Goal: Check status: Check status

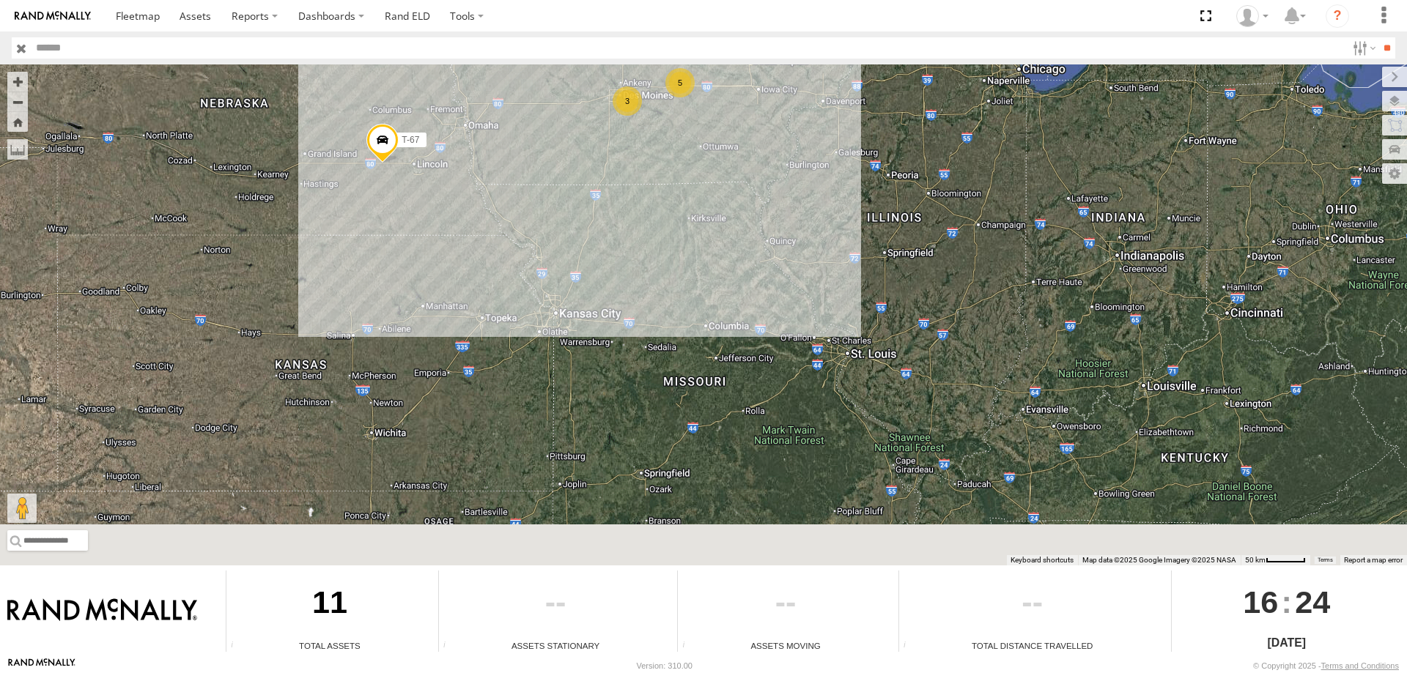
drag, startPoint x: 577, startPoint y: 370, endPoint x: 578, endPoint y: 278, distance: 92.3
click at [578, 278] on div "T-70 T-69 T-67 5 3" at bounding box center [703, 314] width 1407 height 501
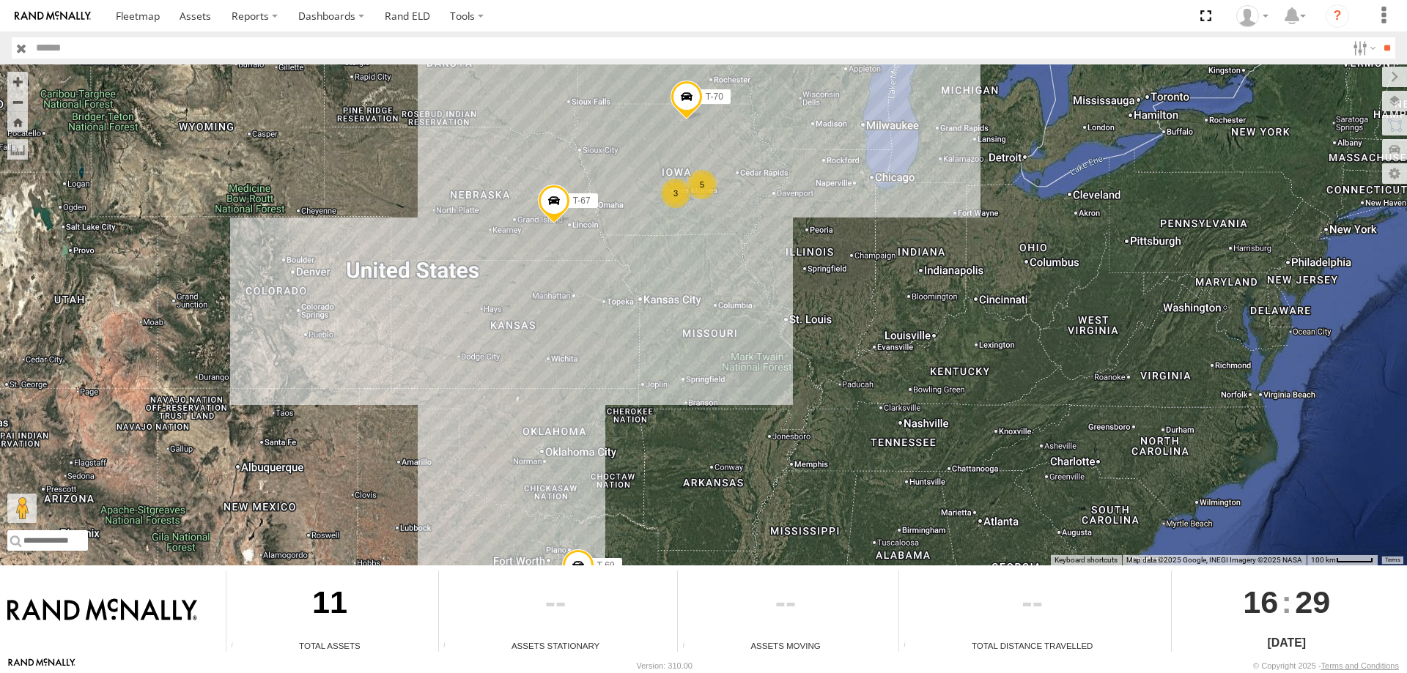
drag, startPoint x: 714, startPoint y: 267, endPoint x: 636, endPoint y: 399, distance: 153.7
click at [636, 399] on div "T-70 T-69 T-67 5 3" at bounding box center [703, 314] width 1407 height 501
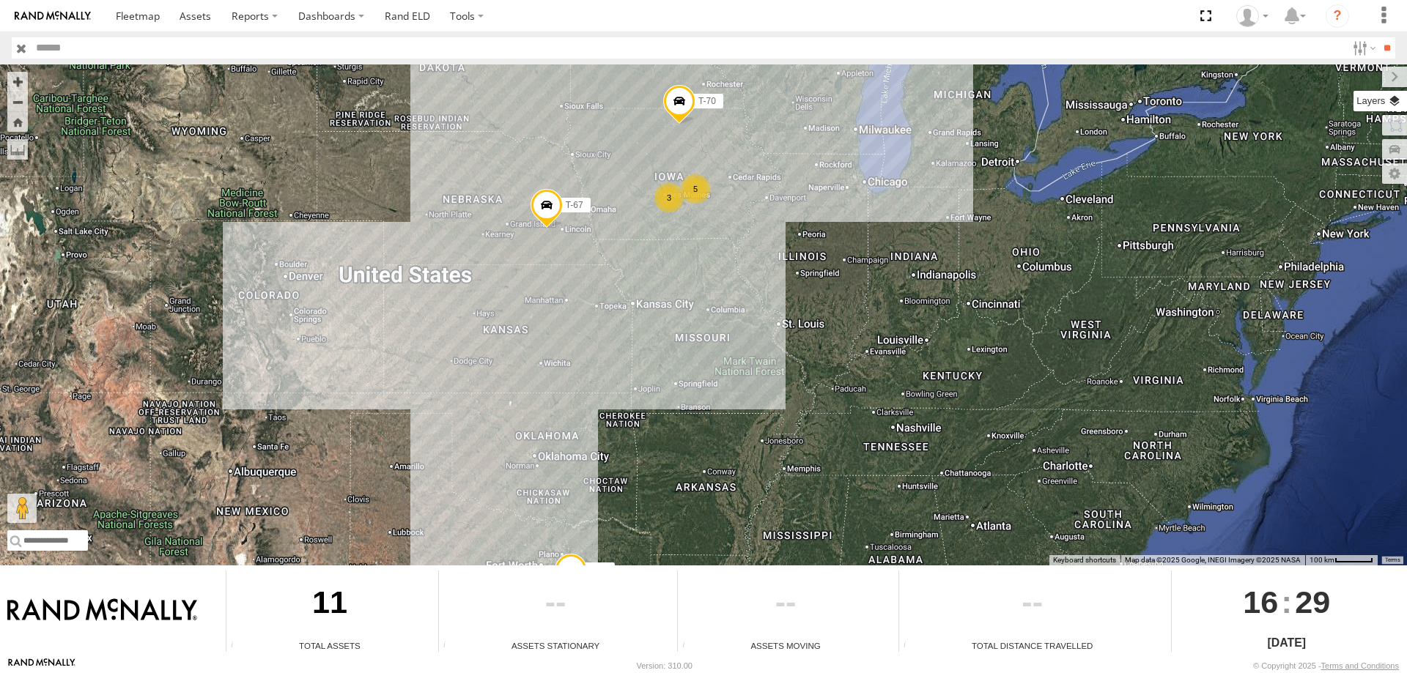
click at [1394, 97] on label at bounding box center [1379, 101] width 53 height 21
click at [0, 0] on div "Overlays" at bounding box center [0, 0] width 0 height 0
click at [0, 0] on span "Basemaps" at bounding box center [0, 0] width 0 height 0
click at [1087, 176] on div "T-70 T-69 T-67 5 3" at bounding box center [703, 314] width 1407 height 501
click at [1052, 195] on div "T-70 T-69 T-67 5 3" at bounding box center [703, 314] width 1407 height 501
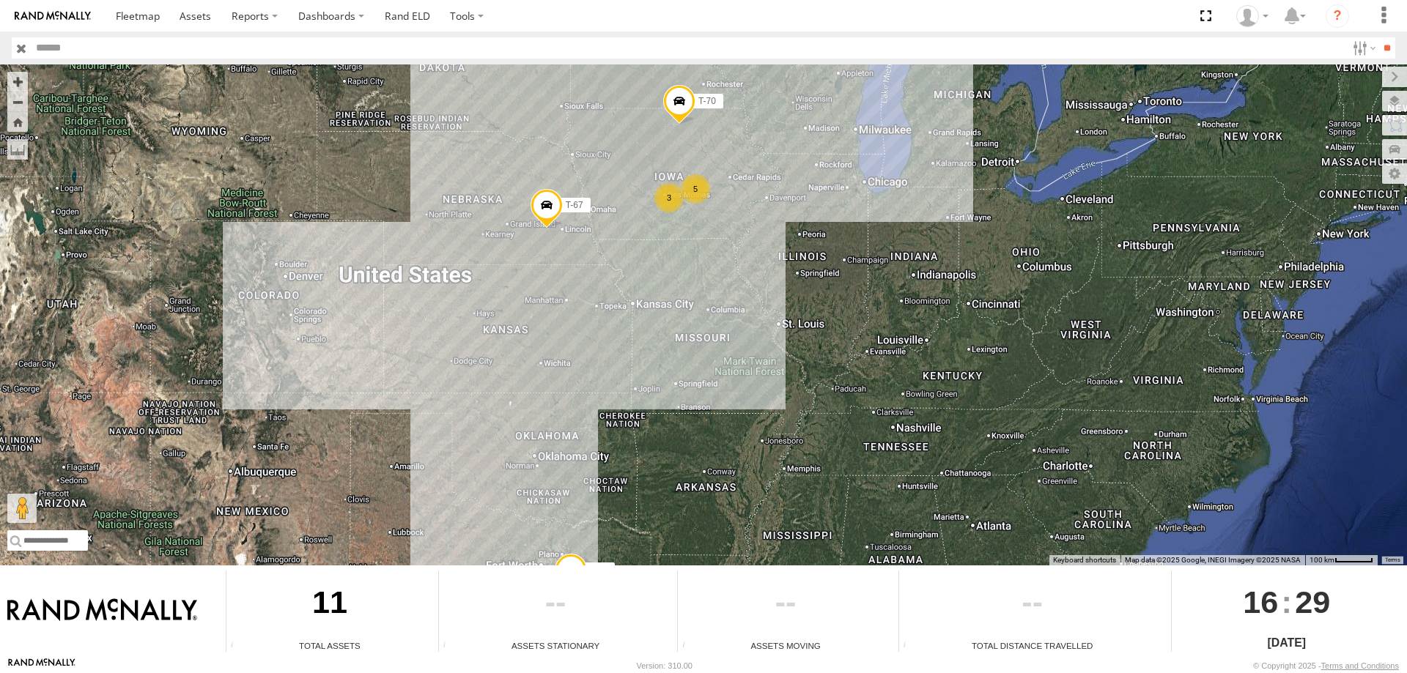
drag, startPoint x: 1016, startPoint y: 237, endPoint x: 1142, endPoint y: 147, distance: 154.9
click at [1018, 235] on div "T-70 T-69 T-67 5 3" at bounding box center [703, 314] width 1407 height 501
click at [0, 0] on span "trailer" at bounding box center [0, 0] width 0 height 0
click at [1353, 48] on label at bounding box center [1363, 47] width 32 height 21
click at [0, 0] on span "trailer" at bounding box center [0, 0] width 0 height 0
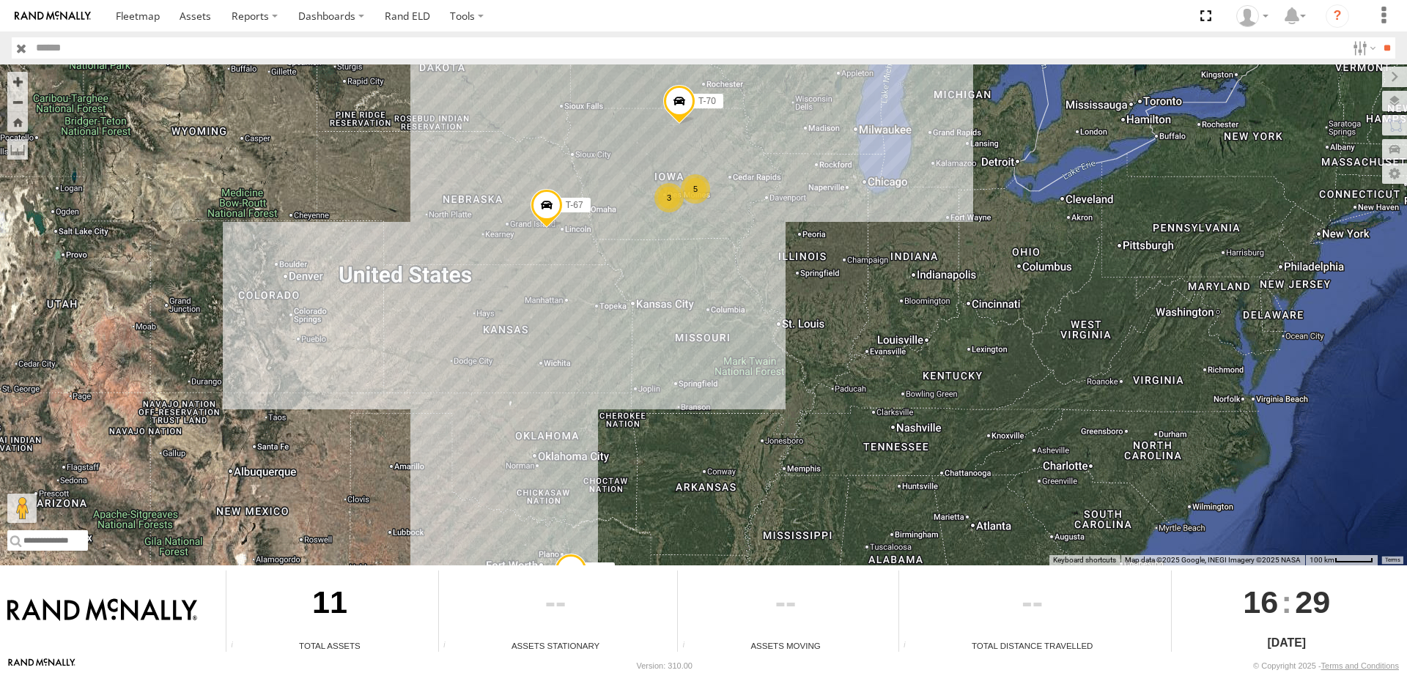
click at [0, 0] on span "trailer" at bounding box center [0, 0] width 0 height 0
click at [0, 0] on span "Tractor" at bounding box center [0, 0] width 0 height 0
click at [1378, 44] on input "**" at bounding box center [1386, 47] width 17 height 21
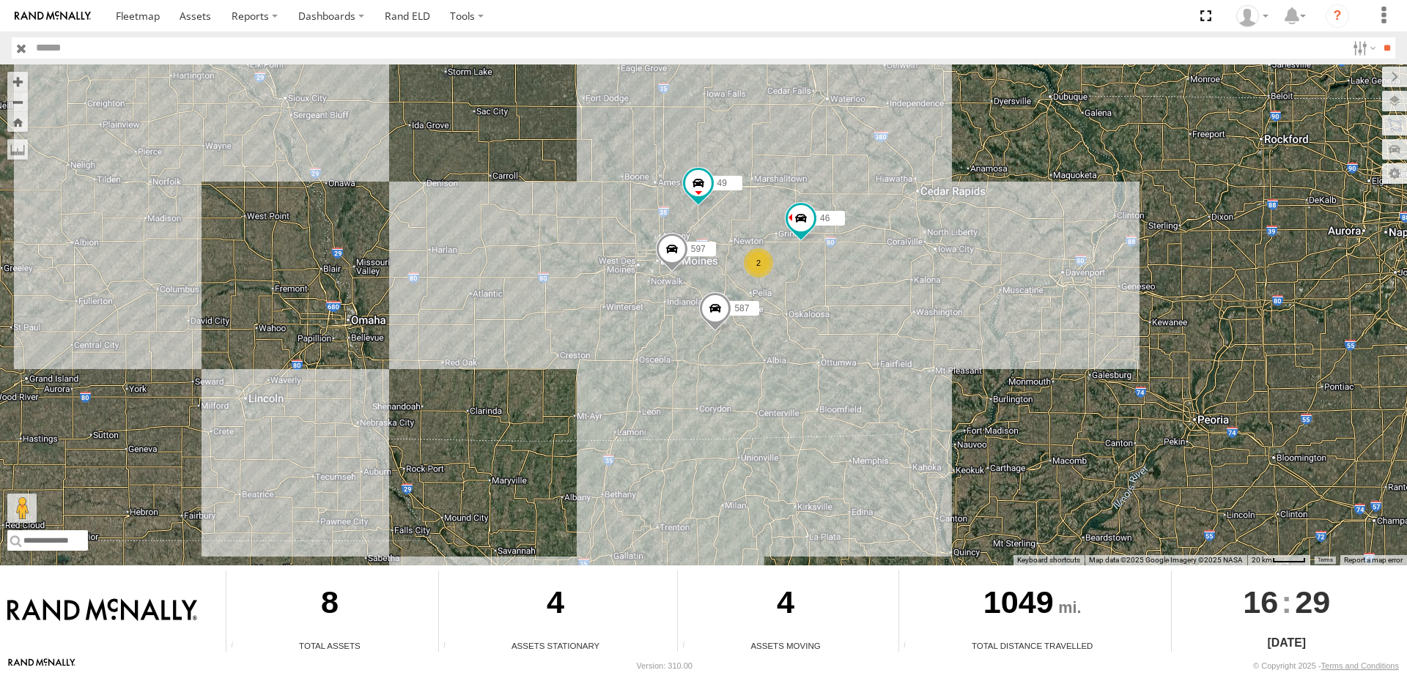
drag, startPoint x: 895, startPoint y: 107, endPoint x: 853, endPoint y: 251, distance: 150.3
click at [853, 251] on div "545 0055 49 597 587 2 46" at bounding box center [703, 314] width 1407 height 501
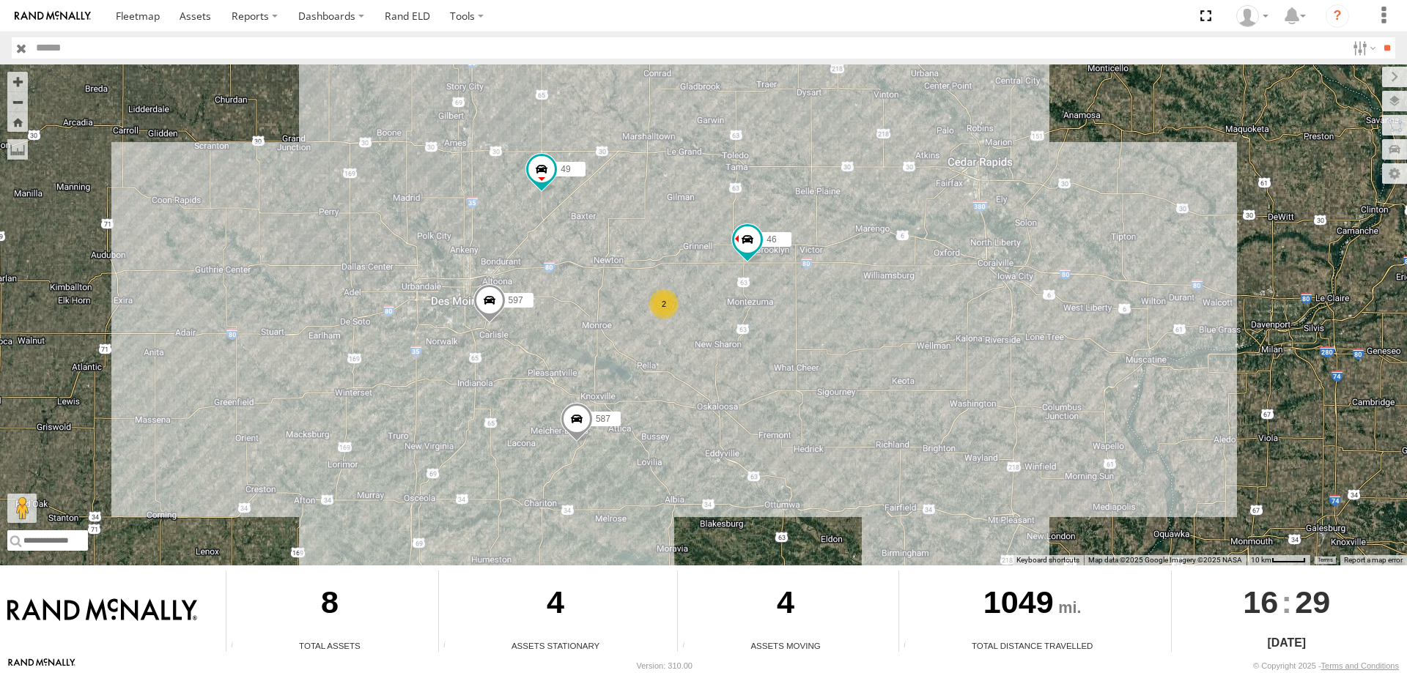
drag, startPoint x: 691, startPoint y: 269, endPoint x: 633, endPoint y: 230, distance: 69.7
click at [633, 230] on div "545 0055 49 597 587 46 2" at bounding box center [703, 314] width 1407 height 501
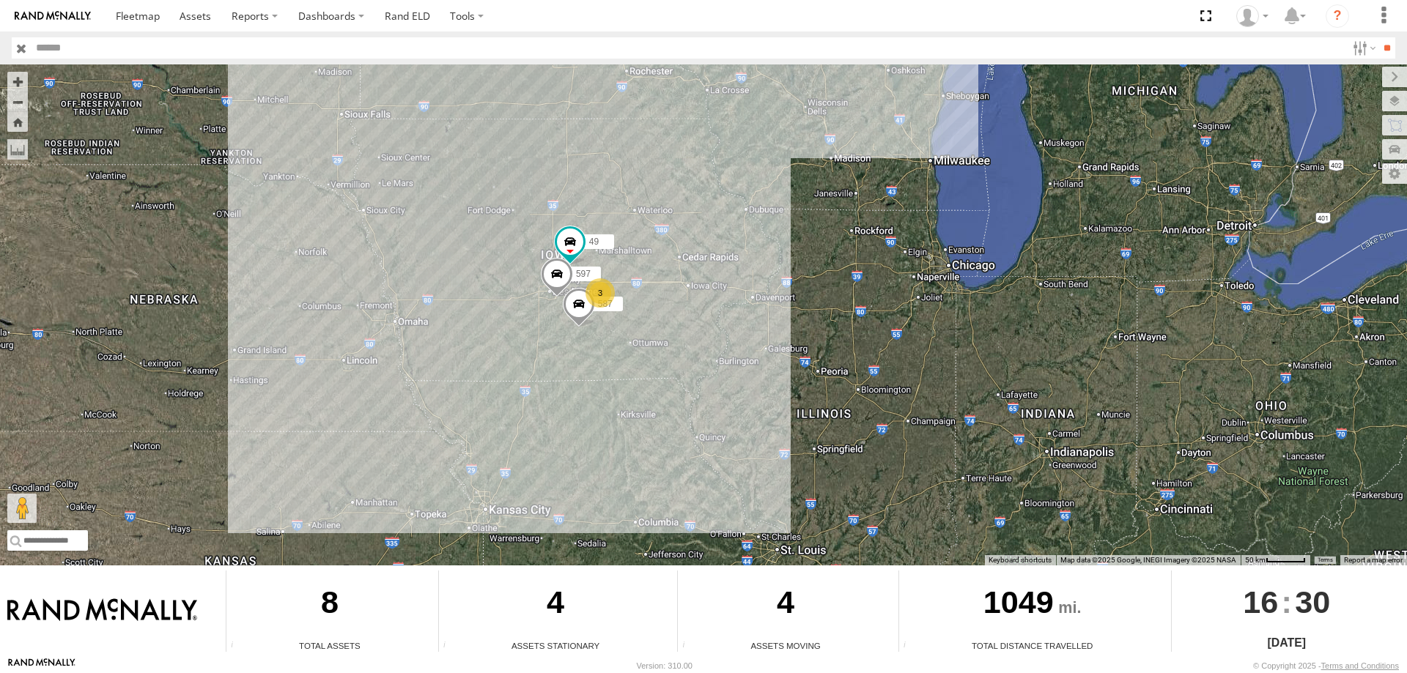
drag, startPoint x: 810, startPoint y: 145, endPoint x: 660, endPoint y: 311, distance: 224.1
click at [654, 328] on div "545 0055 3 49 597 587" at bounding box center [703, 314] width 1407 height 501
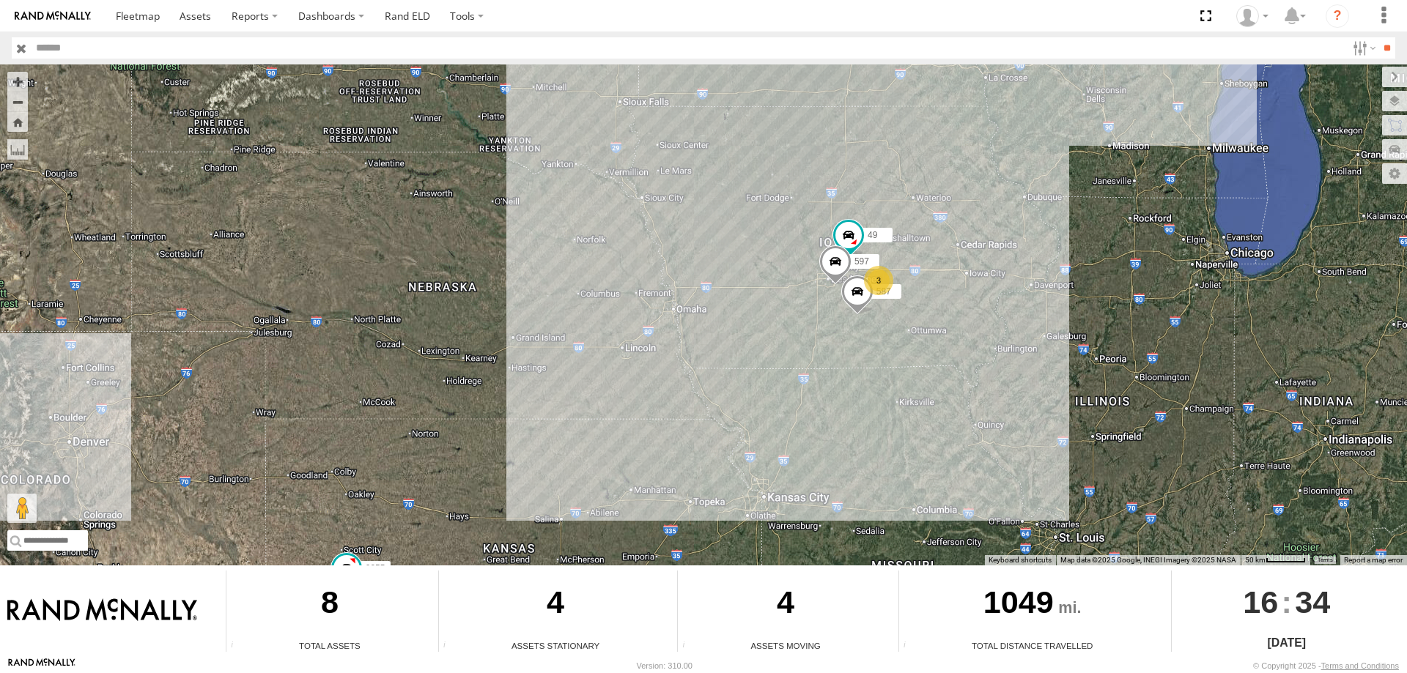
drag, startPoint x: 999, startPoint y: 250, endPoint x: 913, endPoint y: 404, distance: 177.1
click at [913, 404] on div "545 0055 3 49 597 587" at bounding box center [703, 314] width 1407 height 501
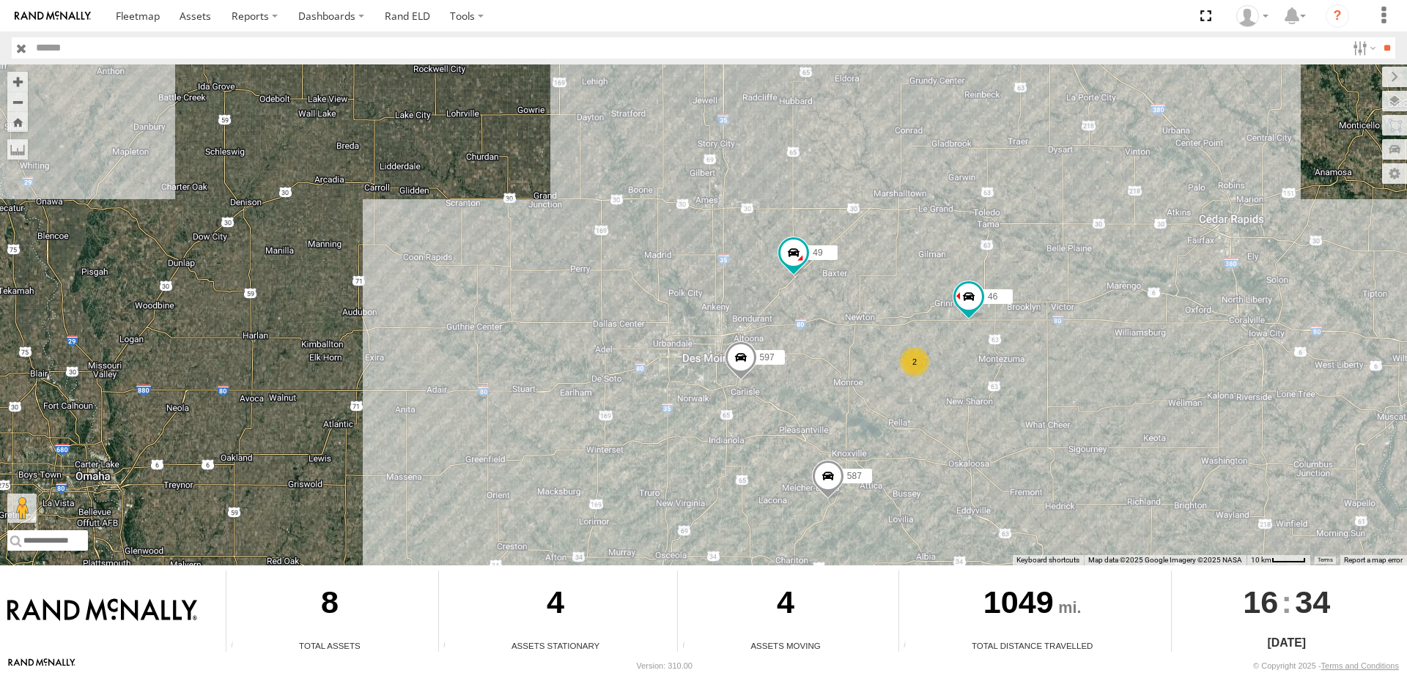
drag, startPoint x: 618, startPoint y: 168, endPoint x: 660, endPoint y: 242, distance: 85.0
click at [660, 242] on div "545 0055 49 597 587 46 2" at bounding box center [703, 314] width 1407 height 501
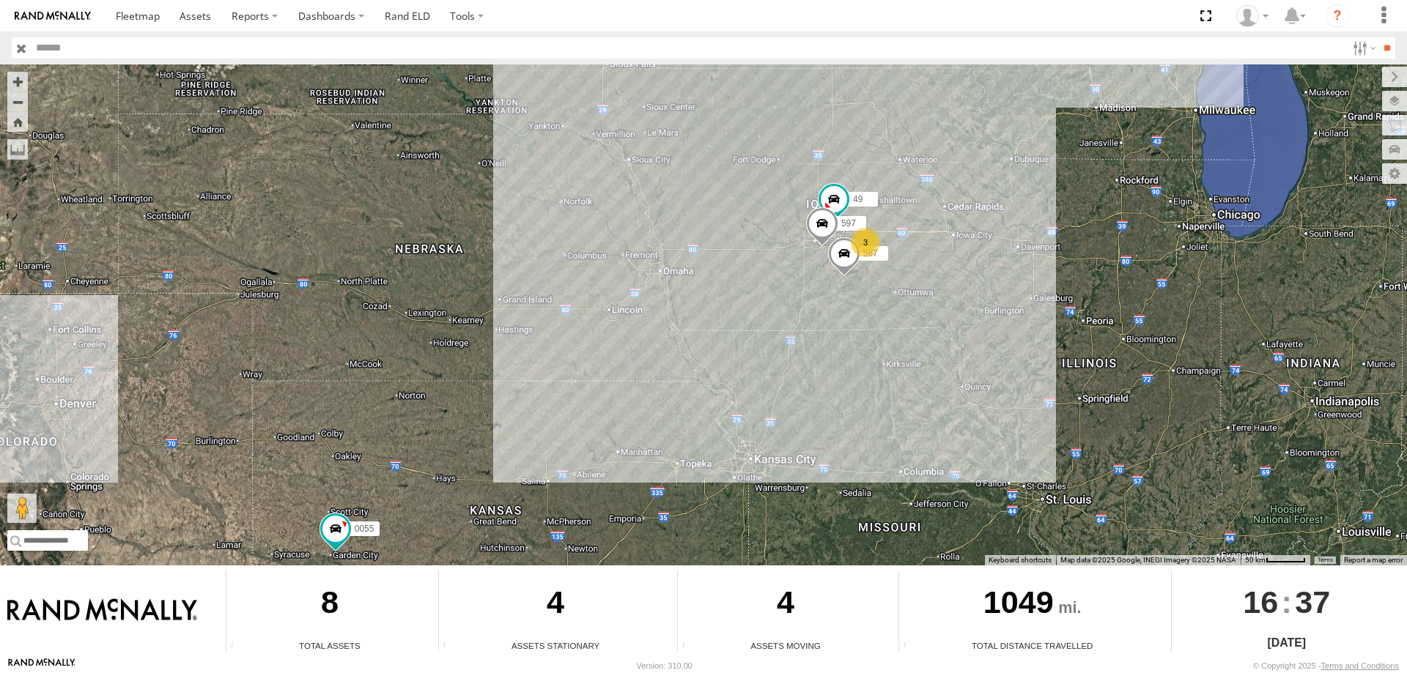
drag, startPoint x: 941, startPoint y: 310, endPoint x: 830, endPoint y: 429, distance: 162.3
click at [830, 429] on div "545 0055 3 49 597 587" at bounding box center [703, 314] width 1407 height 501
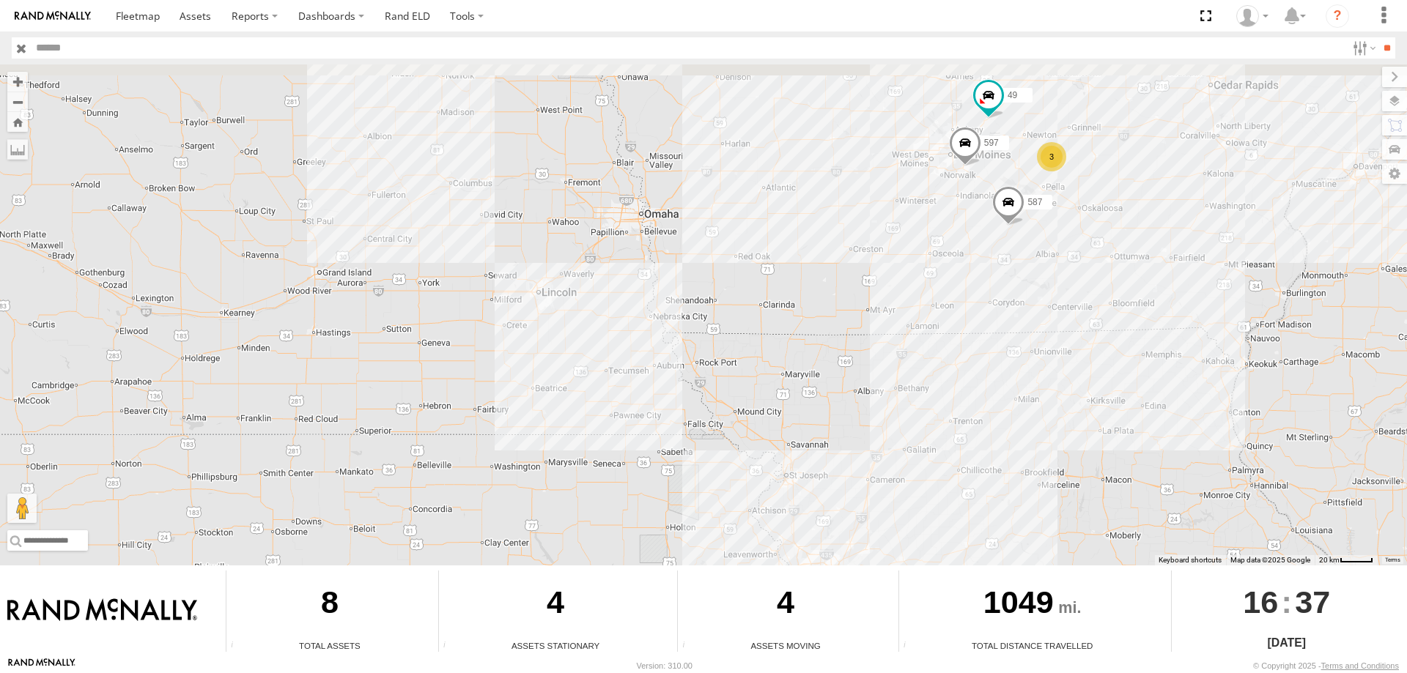
drag, startPoint x: 886, startPoint y: 222, endPoint x: 761, endPoint y: 339, distance: 171.1
click at [761, 339] on div "545 0055 49 597 587 3" at bounding box center [703, 314] width 1407 height 501
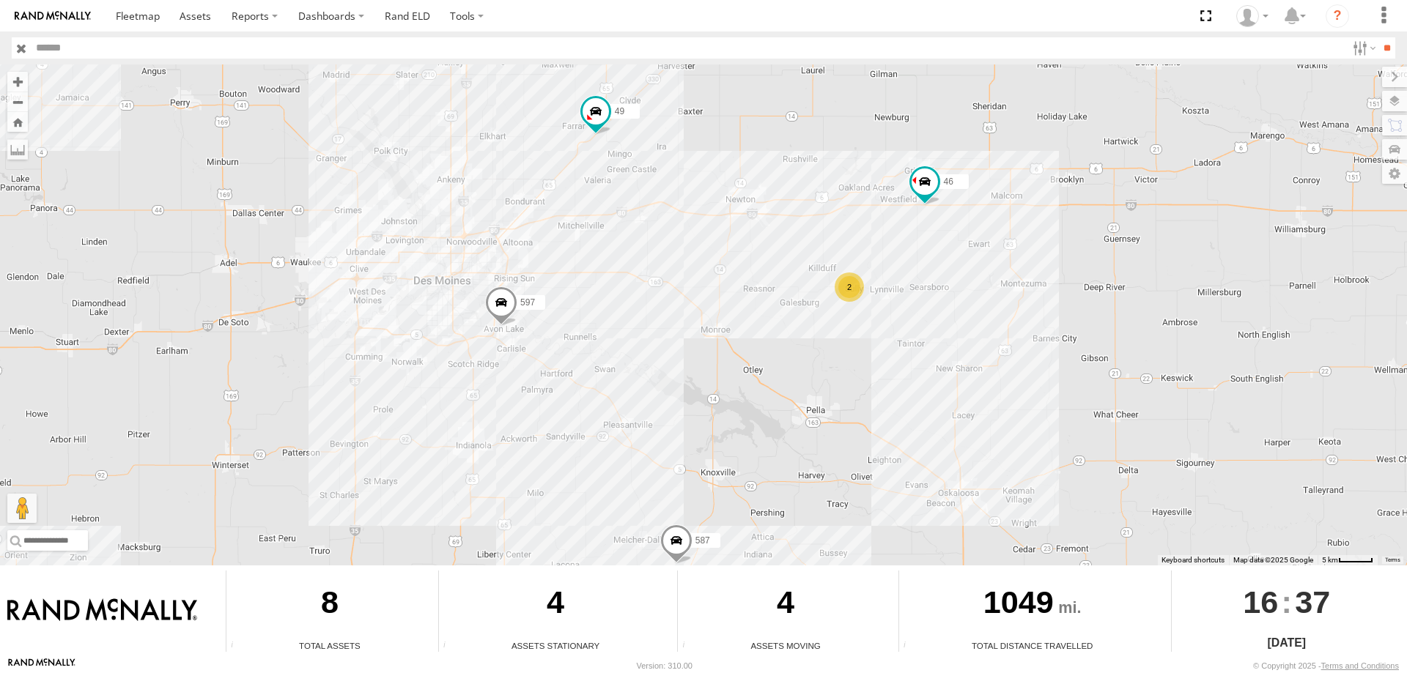
drag, startPoint x: 920, startPoint y: 248, endPoint x: 935, endPoint y: 214, distance: 37.1
click at [935, 214] on div "545 0055 49 597 587 2 46" at bounding box center [703, 314] width 1407 height 501
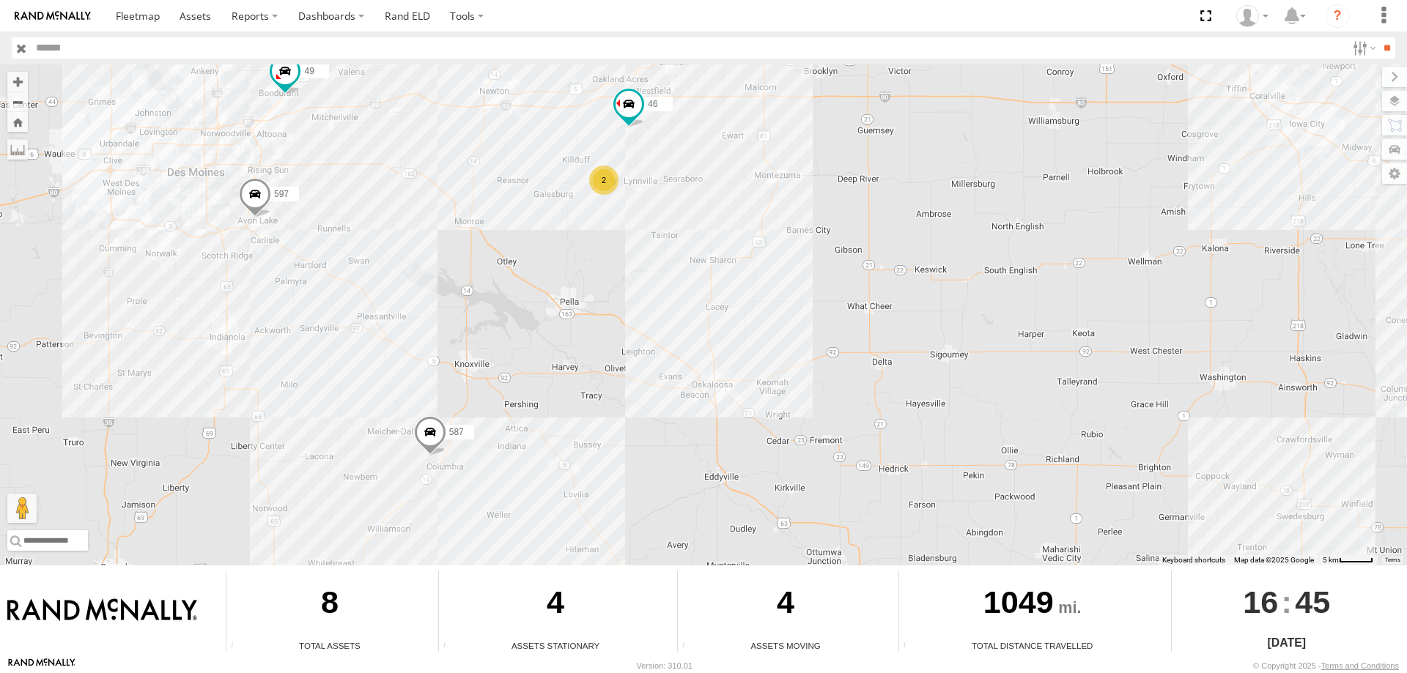
click at [522, 224] on div "545 0055 49 597 587 2 46" at bounding box center [703, 314] width 1407 height 501
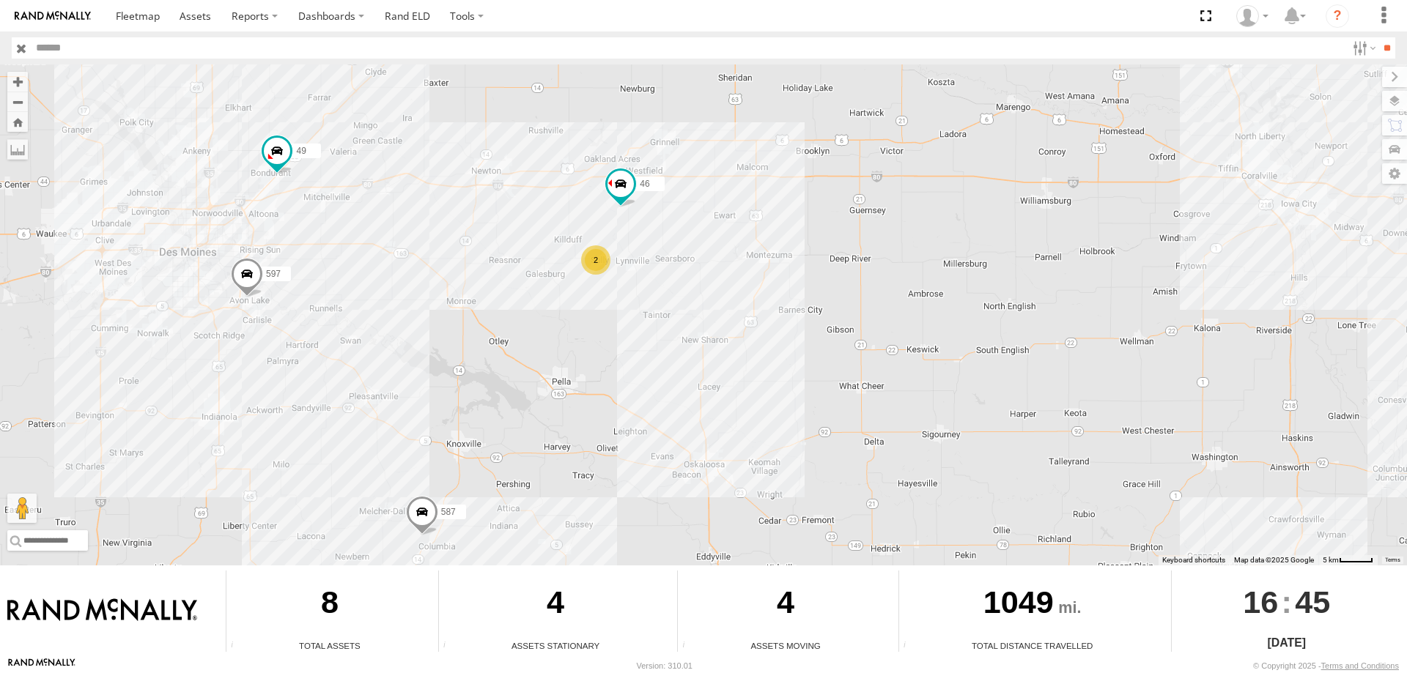
drag, startPoint x: 405, startPoint y: 366, endPoint x: 400, endPoint y: 377, distance: 12.1
click at [400, 377] on div "545 0055 49 597 587 2 46" at bounding box center [703, 314] width 1407 height 501
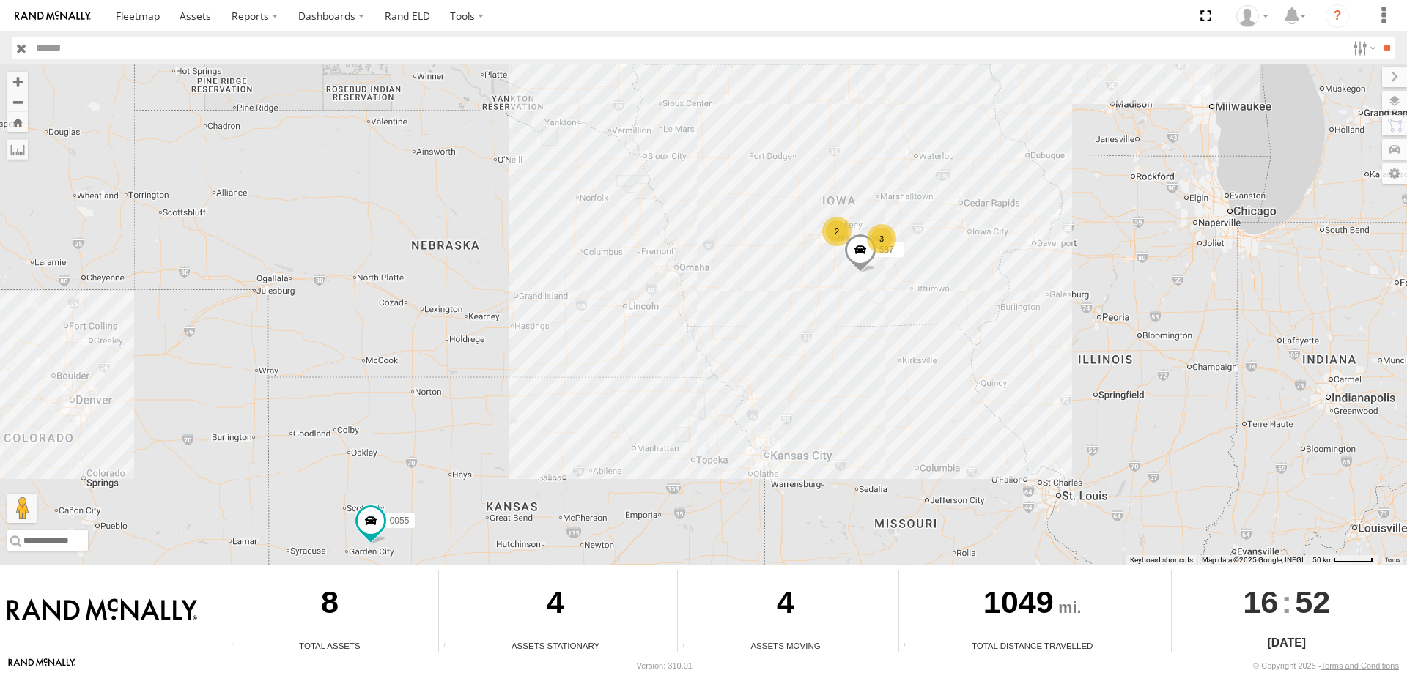
drag, startPoint x: 1238, startPoint y: 207, endPoint x: 1159, endPoint y: 317, distance: 135.0
click at [1159, 317] on div "545 0055 3 2 587" at bounding box center [703, 314] width 1407 height 501
